Goal: Complete application form

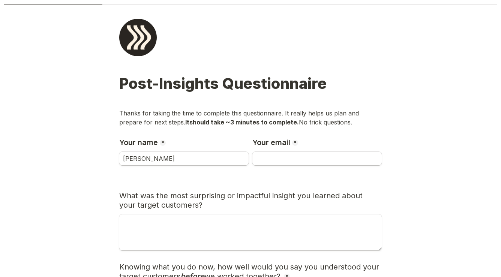
type input "[PERSON_NAME]"
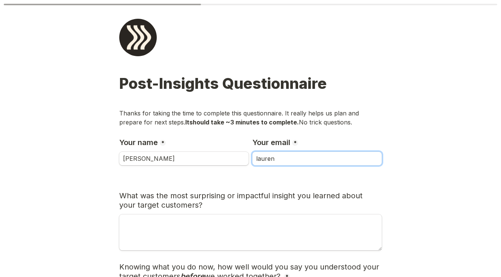
type input "[PERSON_NAME][EMAIL_ADDRESS][DOMAIN_NAME]"
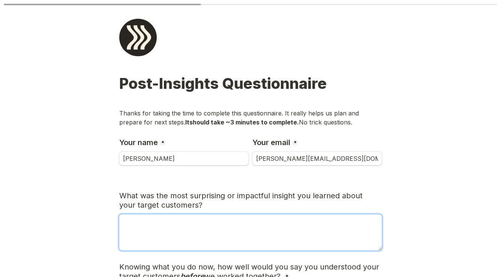
click at [240, 219] on textarea "What was the most surprising or impactful insight you learned about your target…" at bounding box center [250, 233] width 263 height 36
click at [241, 221] on textarea "What was the most surprising or impactful insight you learned about your target…" at bounding box center [250, 233] width 263 height 36
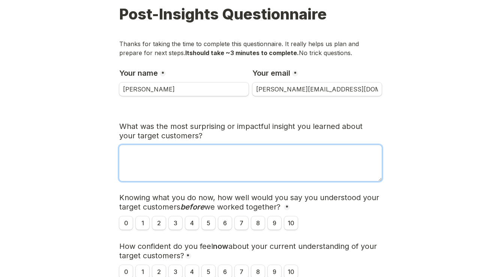
scroll to position [70, 0]
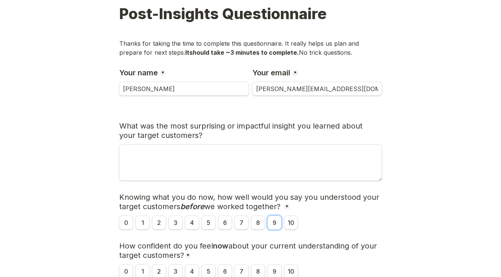
click at [276, 224] on input "9" at bounding box center [275, 223] width 14 height 14
radio input "true"
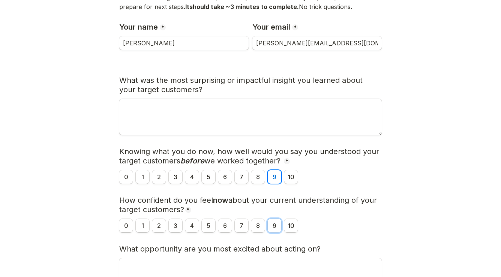
click at [276, 224] on input "9" at bounding box center [275, 226] width 14 height 14
radio input "true"
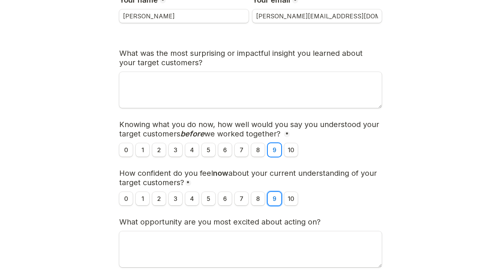
scroll to position [142, 0]
click at [259, 154] on input "8" at bounding box center [258, 151] width 14 height 14
radio input "true"
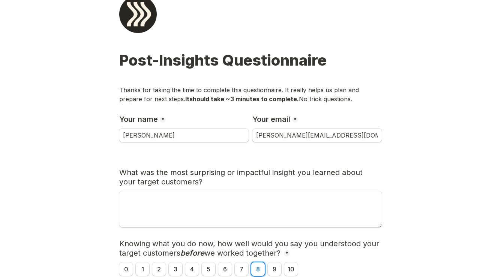
scroll to position [13, 0]
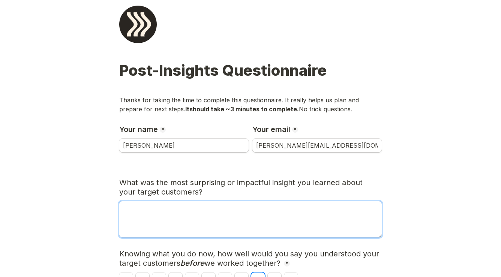
click at [244, 204] on textarea "What was the most surprising or impactful insight you learned about your target…" at bounding box center [250, 220] width 263 height 36
type textarea "h"
click at [228, 203] on textarea "How much a personal encounter effects their ability" at bounding box center [250, 220] width 263 height 36
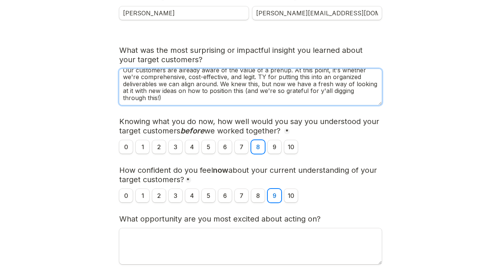
scroll to position [242, 0]
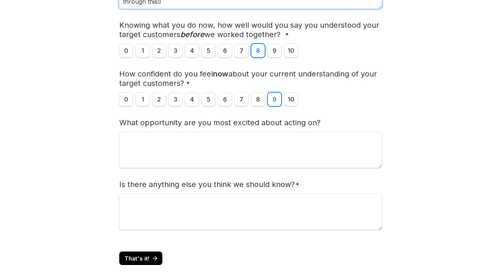
type textarea "Our customers are already aware of the value of a prenup. At this point, it's w…"
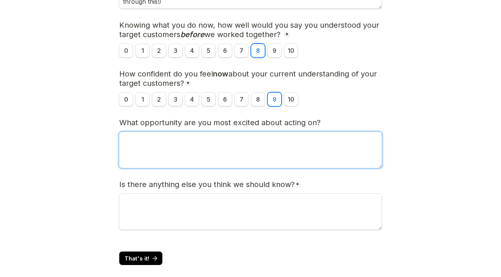
click at [234, 146] on textarea "What opportunity are you most excited about acting on?" at bounding box center [250, 150] width 263 height 36
type textarea "E"
type textarea "s"
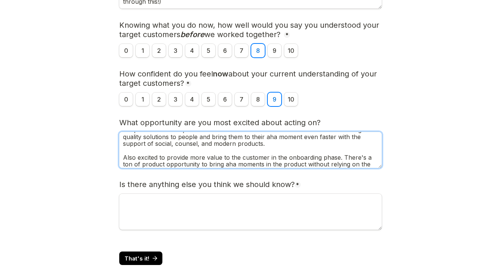
scroll to position [23, 0]
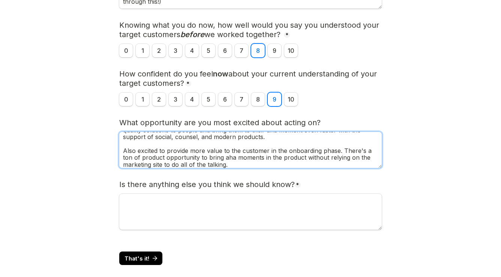
type textarea "Showing how legit we really are. No fluff—we are the most comprehensive solutio…"
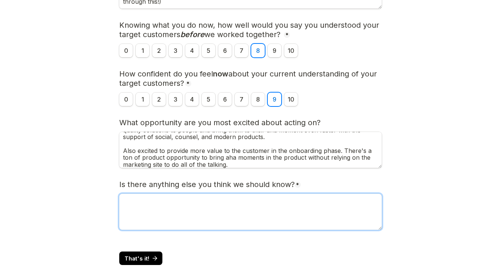
click at [210, 218] on textarea "Is there anything else you think we should know?" at bounding box center [250, 212] width 263 height 36
type textarea "W"
drag, startPoint x: 349, startPoint y: 202, endPoint x: 287, endPoint y: 200, distance: 61.9
click at [287, 200] on textarea "The entire team loves the work. We will be back for more. [PERSON_NAME] in part…" at bounding box center [250, 212] width 263 height 36
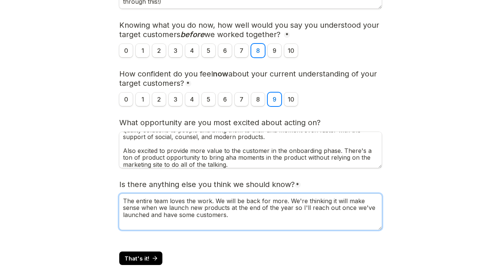
scroll to position [2, 0]
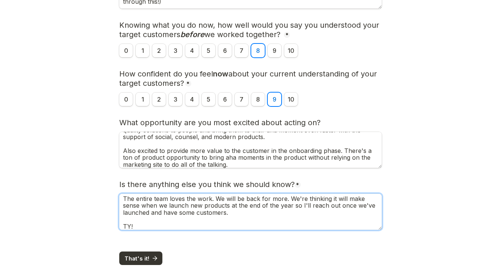
type textarea "The entire team loves the work. We will be back for more. We're thinking it wil…"
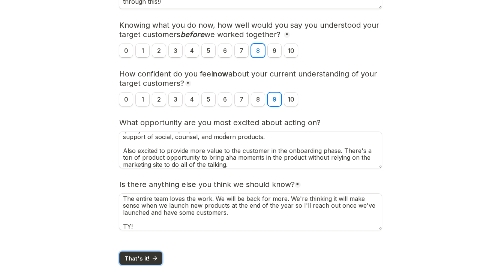
click at [140, 252] on button "That's it!" at bounding box center [140, 259] width 43 height 14
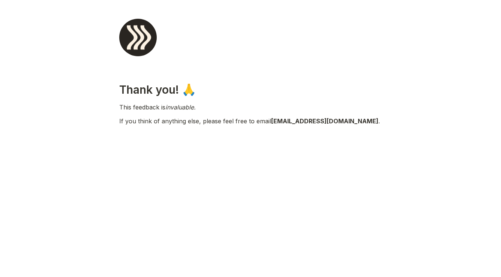
scroll to position [0, 0]
